Goal: Communication & Community: Ask a question

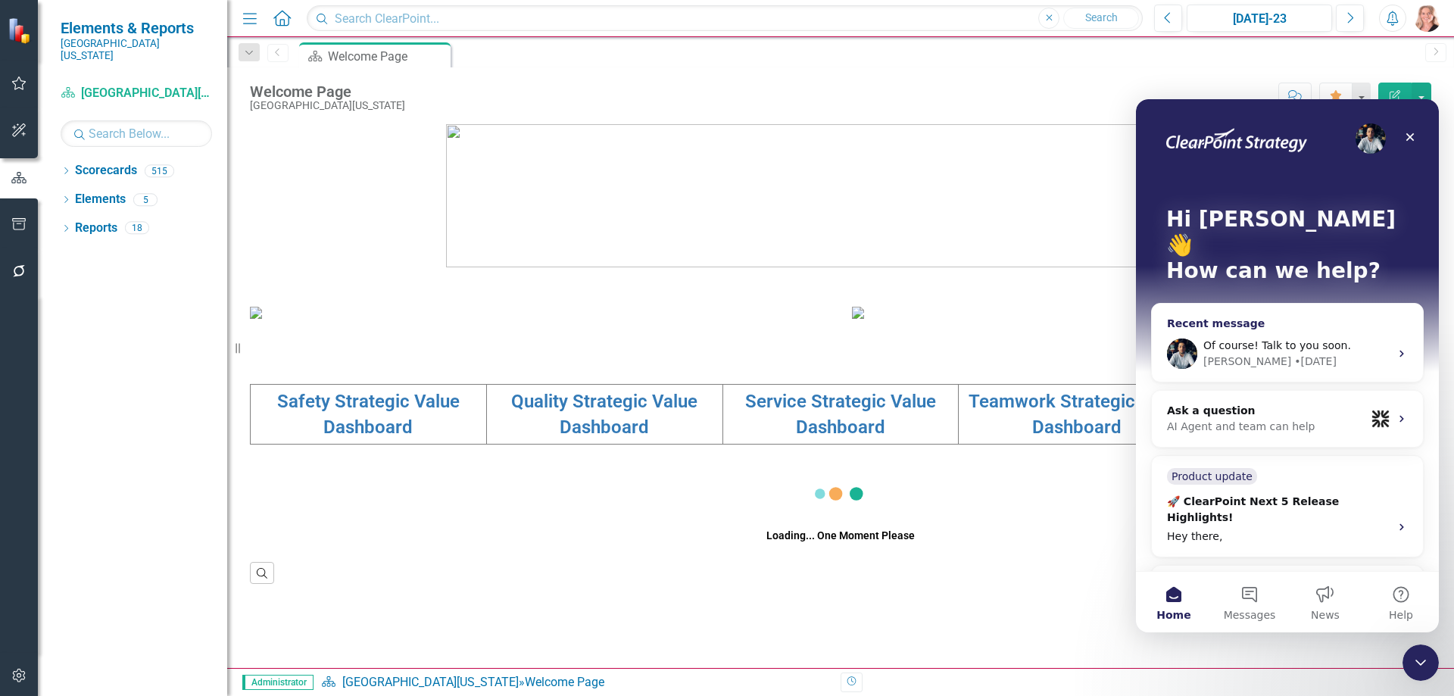
click at [1260, 339] on span "Of course! Talk to you soon." at bounding box center [1277, 345] width 148 height 12
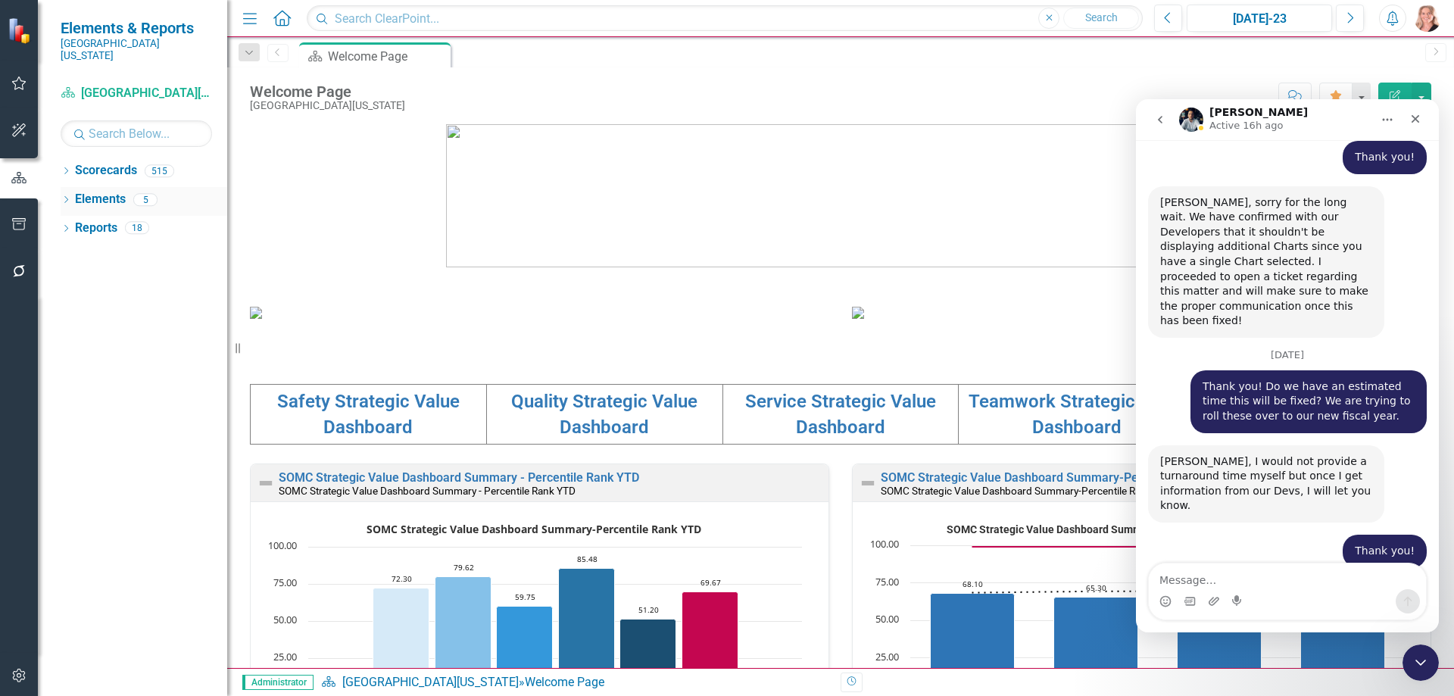
scroll to position [1385, 0]
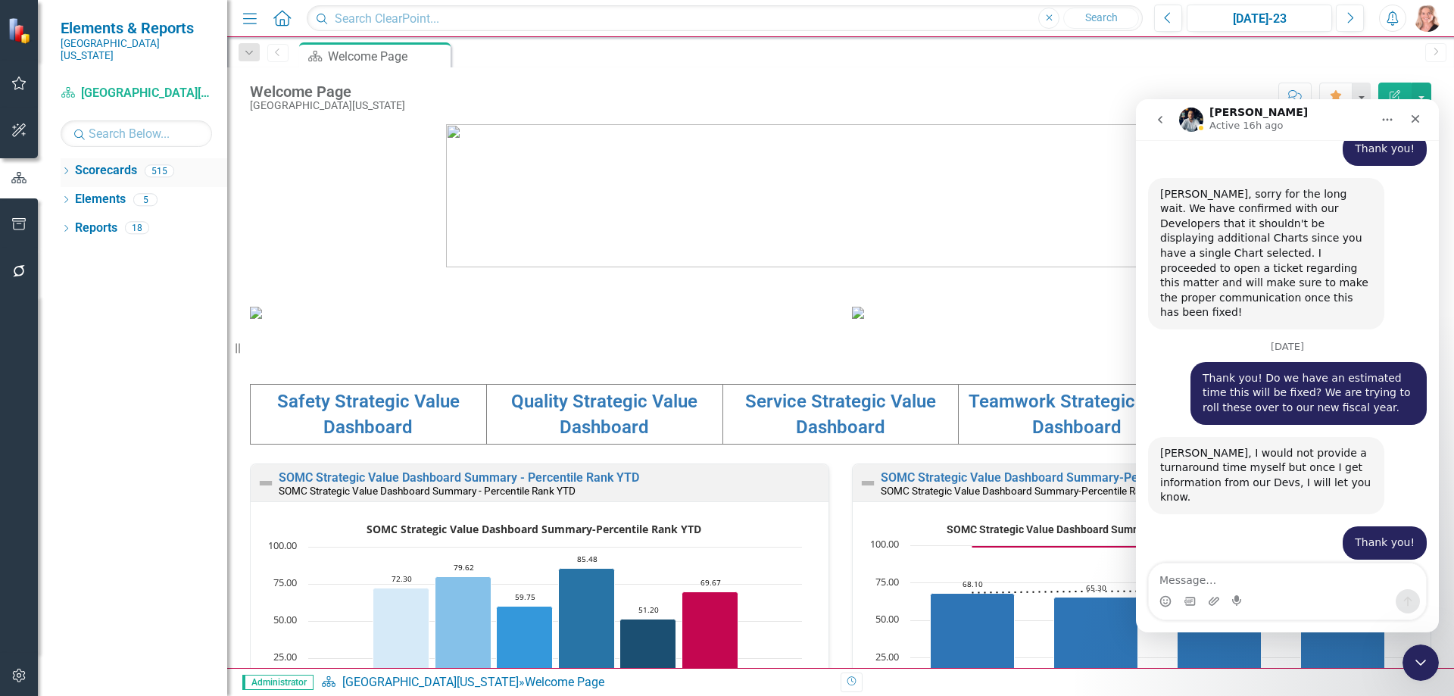
click at [70, 168] on icon "Dropdown" at bounding box center [66, 172] width 11 height 8
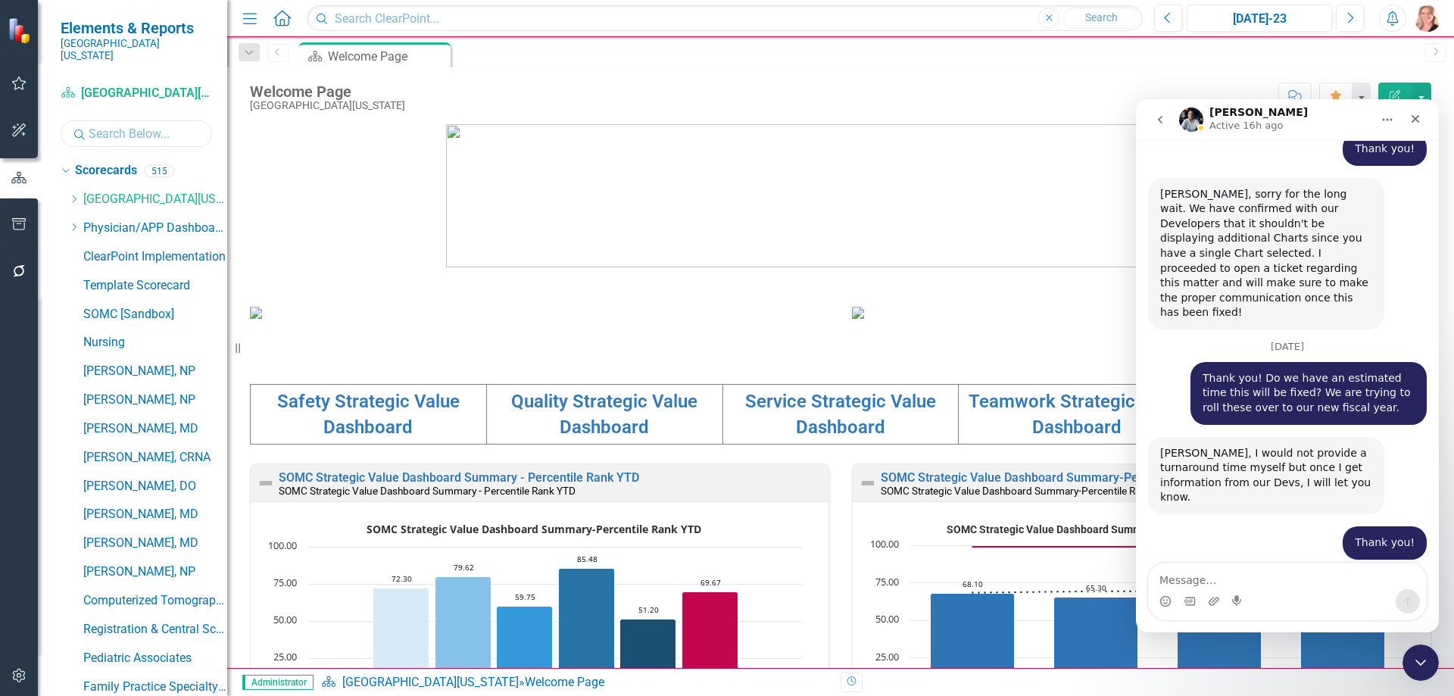
click at [98, 131] on input "text" at bounding box center [136, 133] width 151 height 26
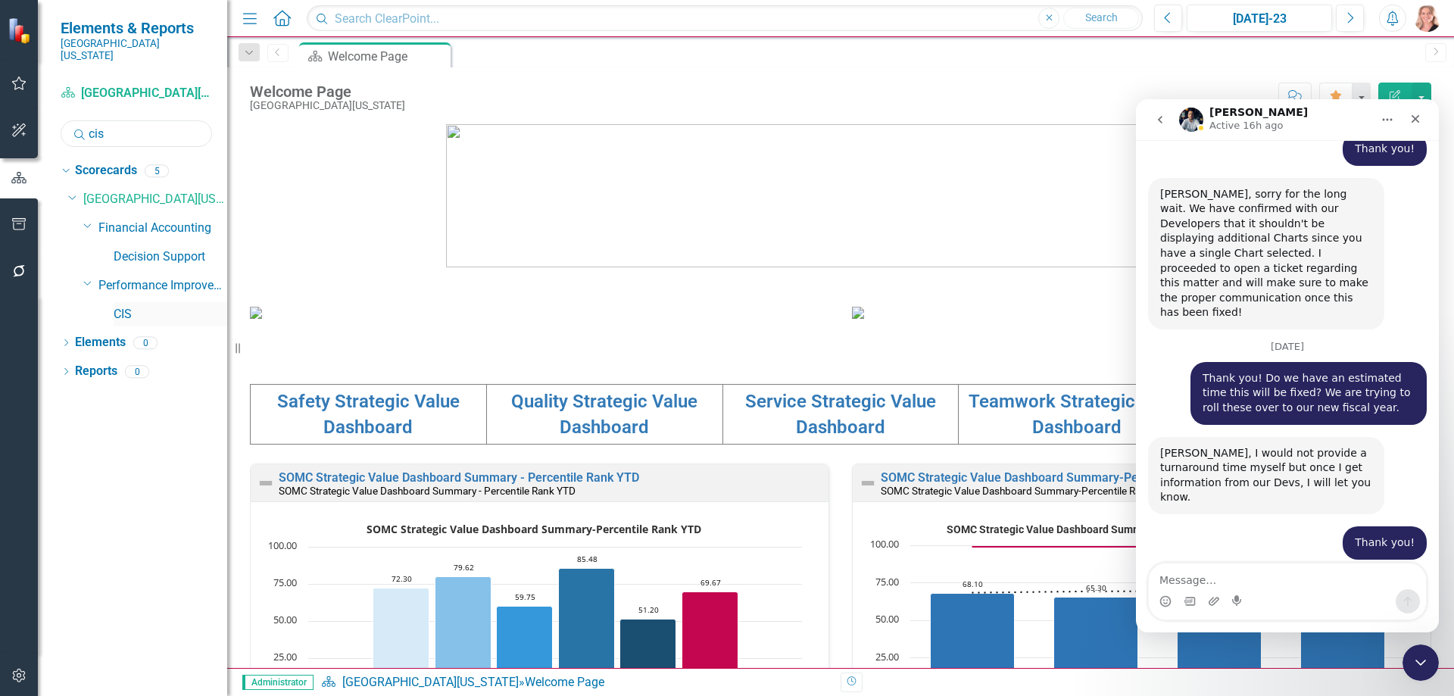
type input "cis"
click at [118, 306] on link "CIS" at bounding box center [171, 314] width 114 height 17
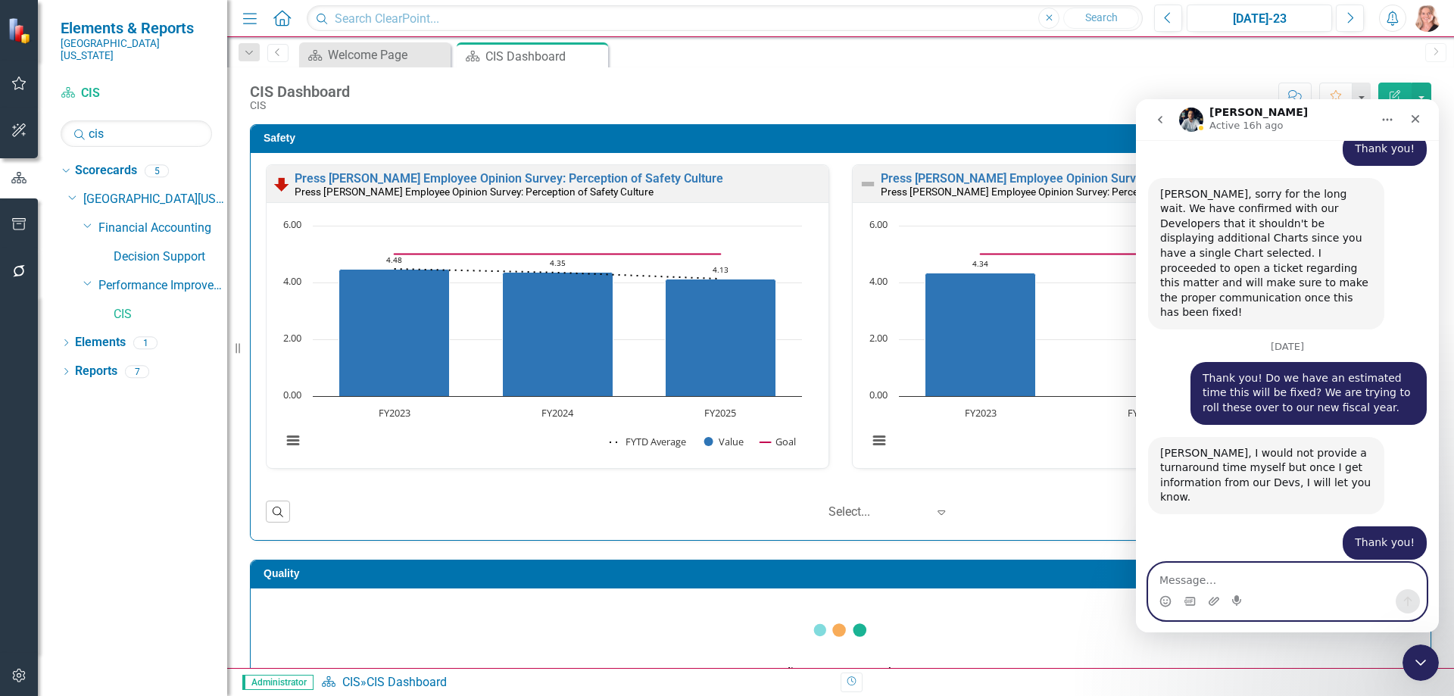
drag, startPoint x: 1180, startPoint y: 583, endPoint x: 1925, endPoint y: 676, distance: 750.7
click at [1180, 583] on textarea "Message…" at bounding box center [1286, 576] width 277 height 26
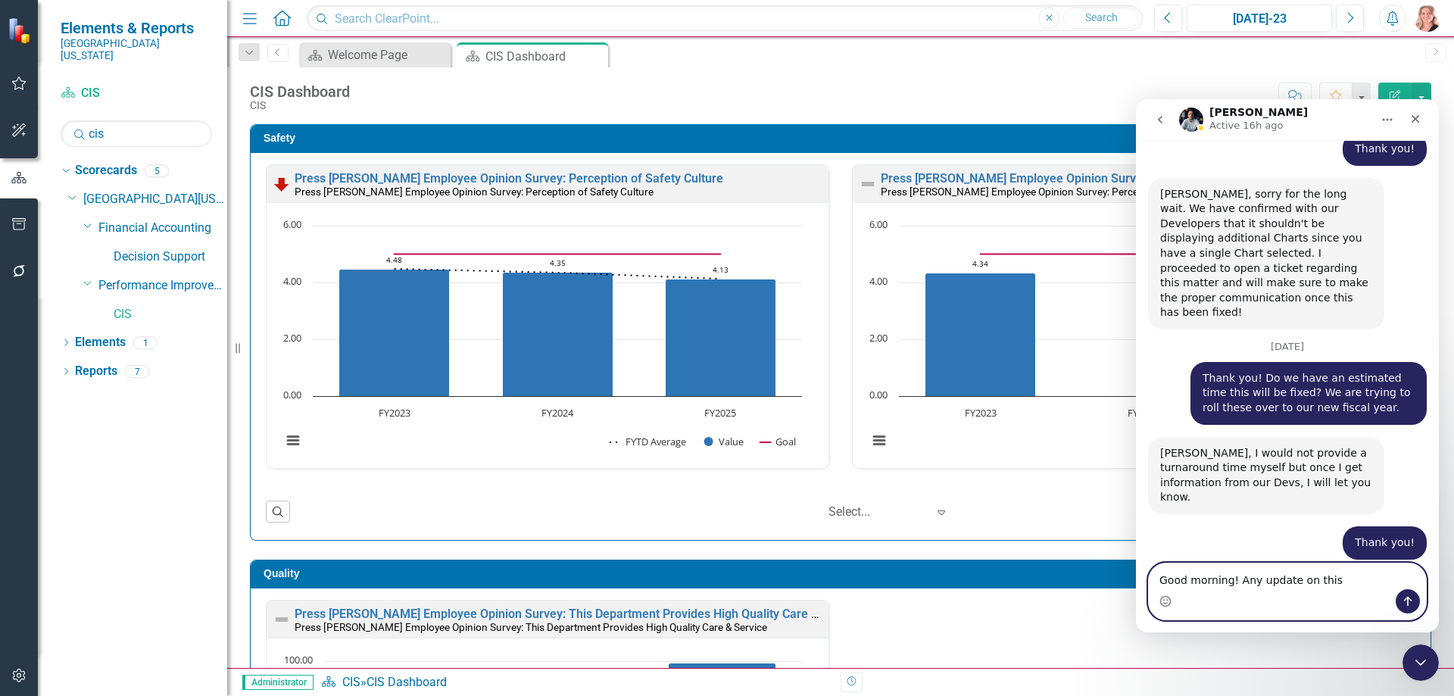
type textarea "Good morning! Any update on this?"
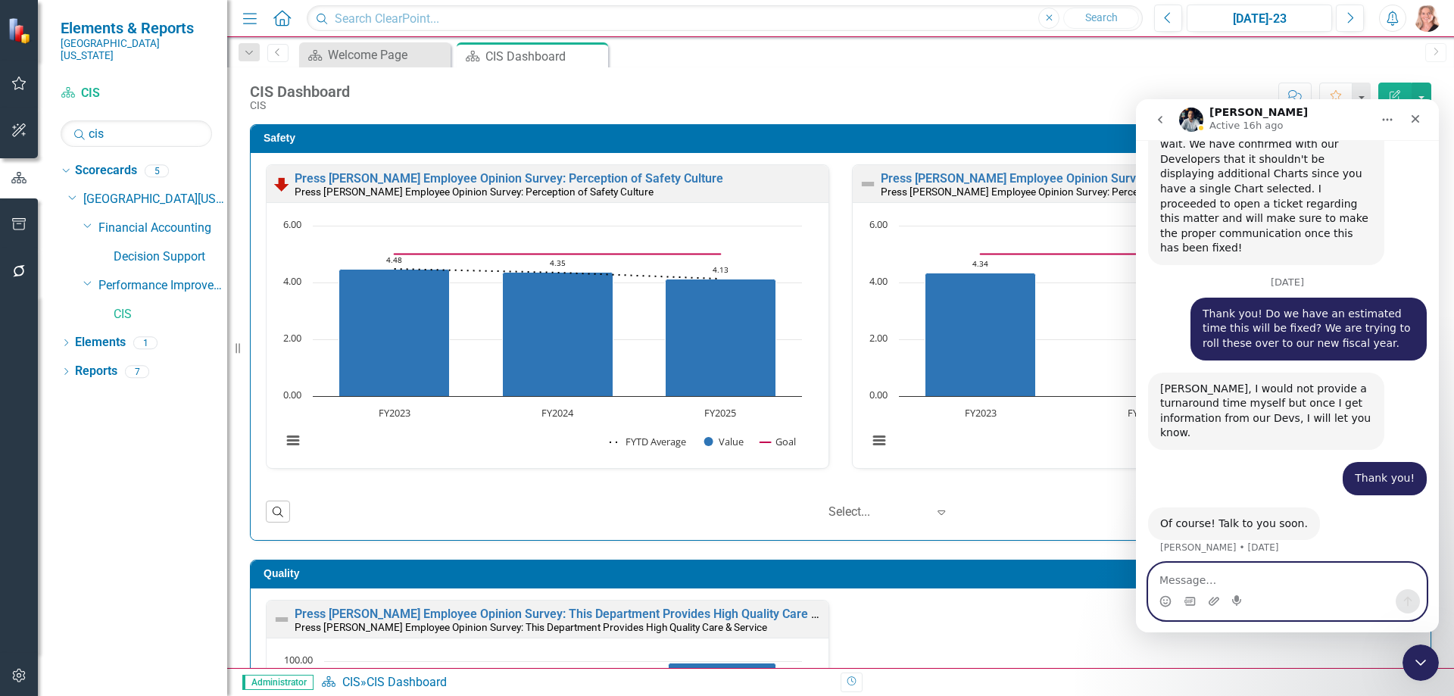
scroll to position [1450, 0]
